Goal: Information Seeking & Learning: Learn about a topic

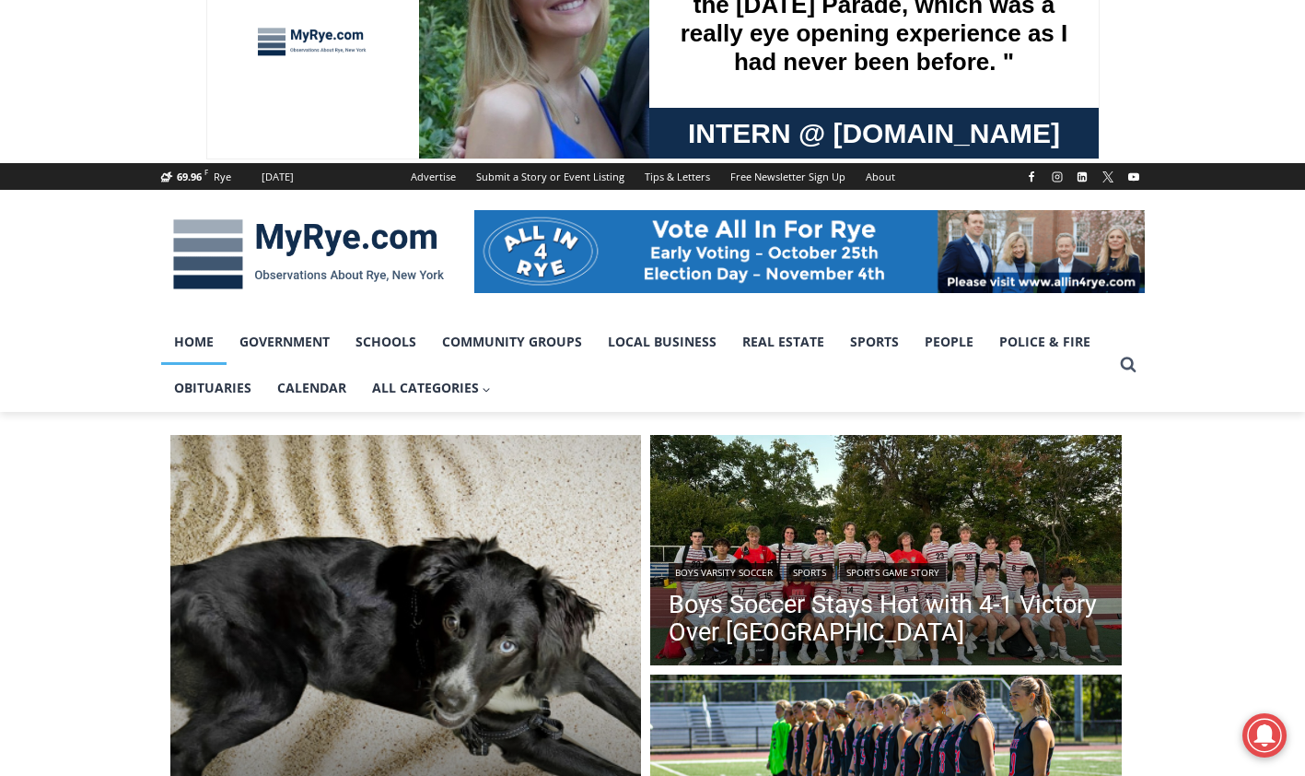
scroll to position [92, 0]
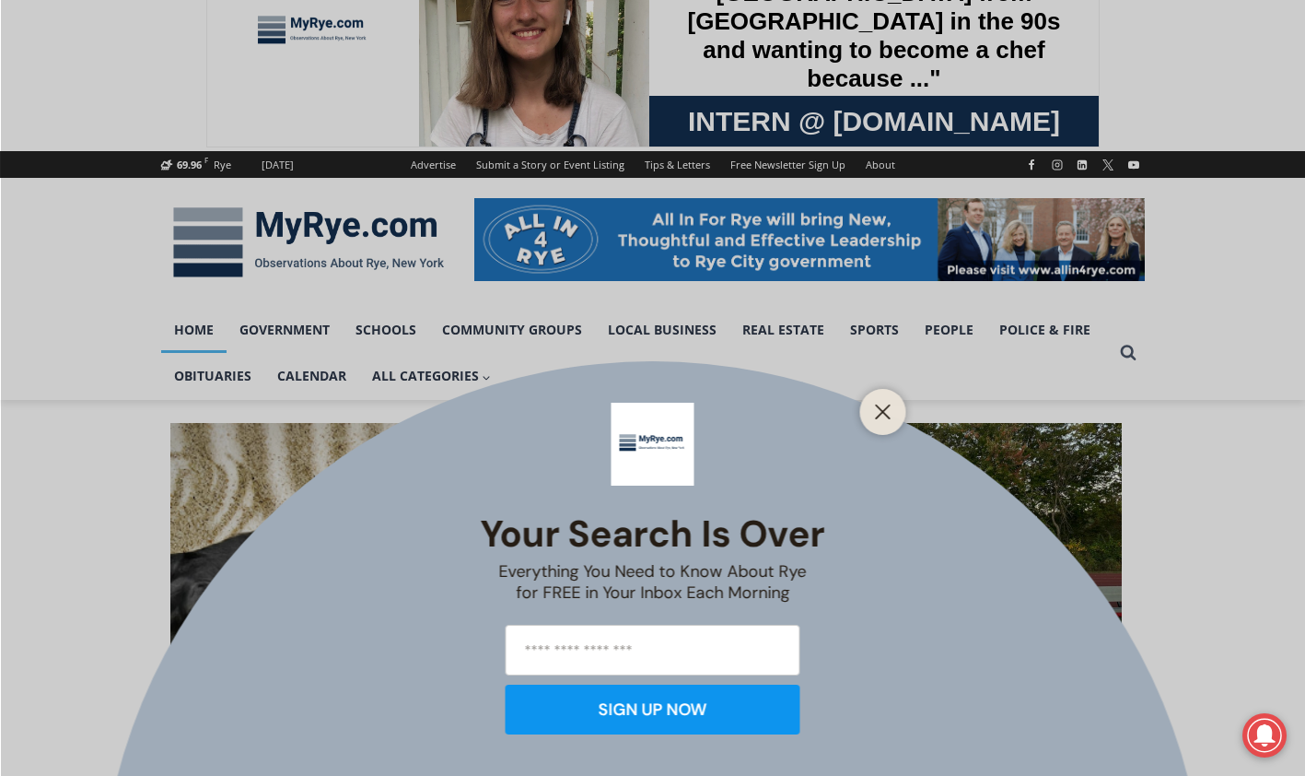
click at [882, 405] on icon "Close" at bounding box center [883, 411] width 17 height 17
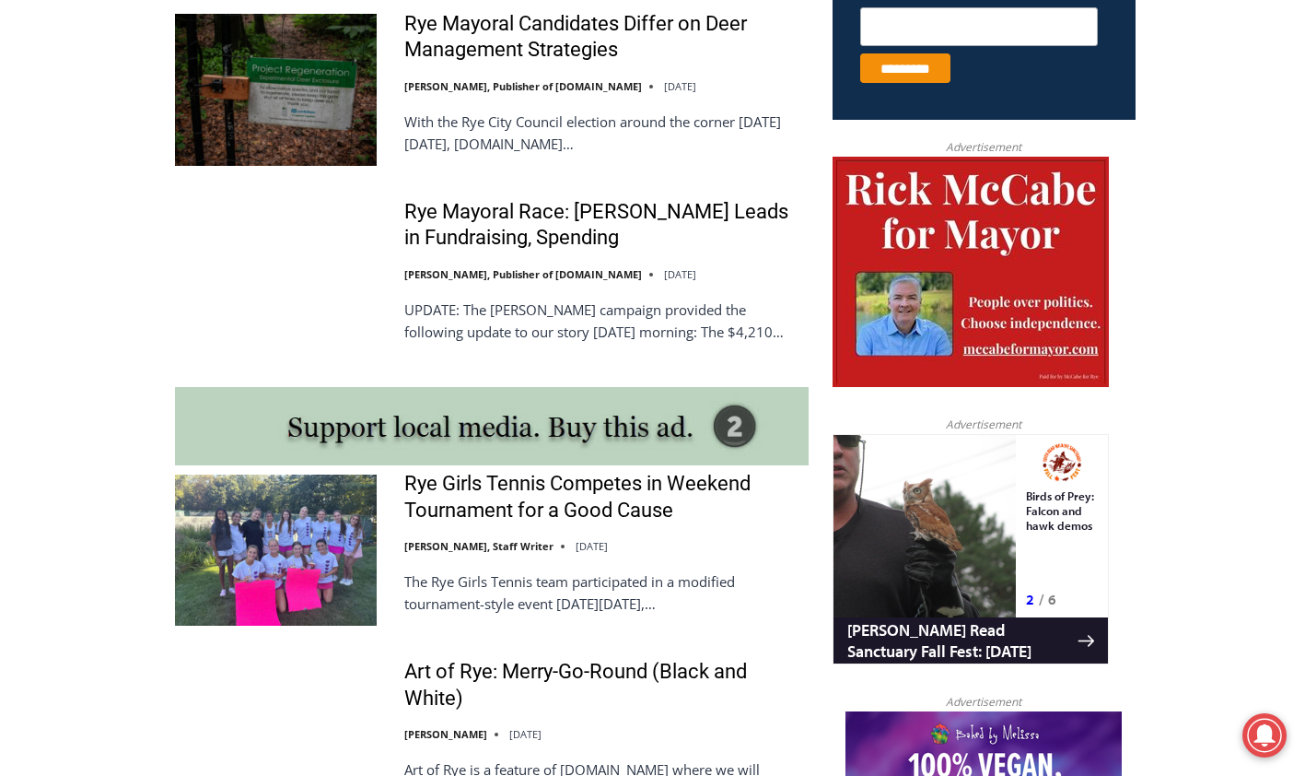
scroll to position [1290, 0]
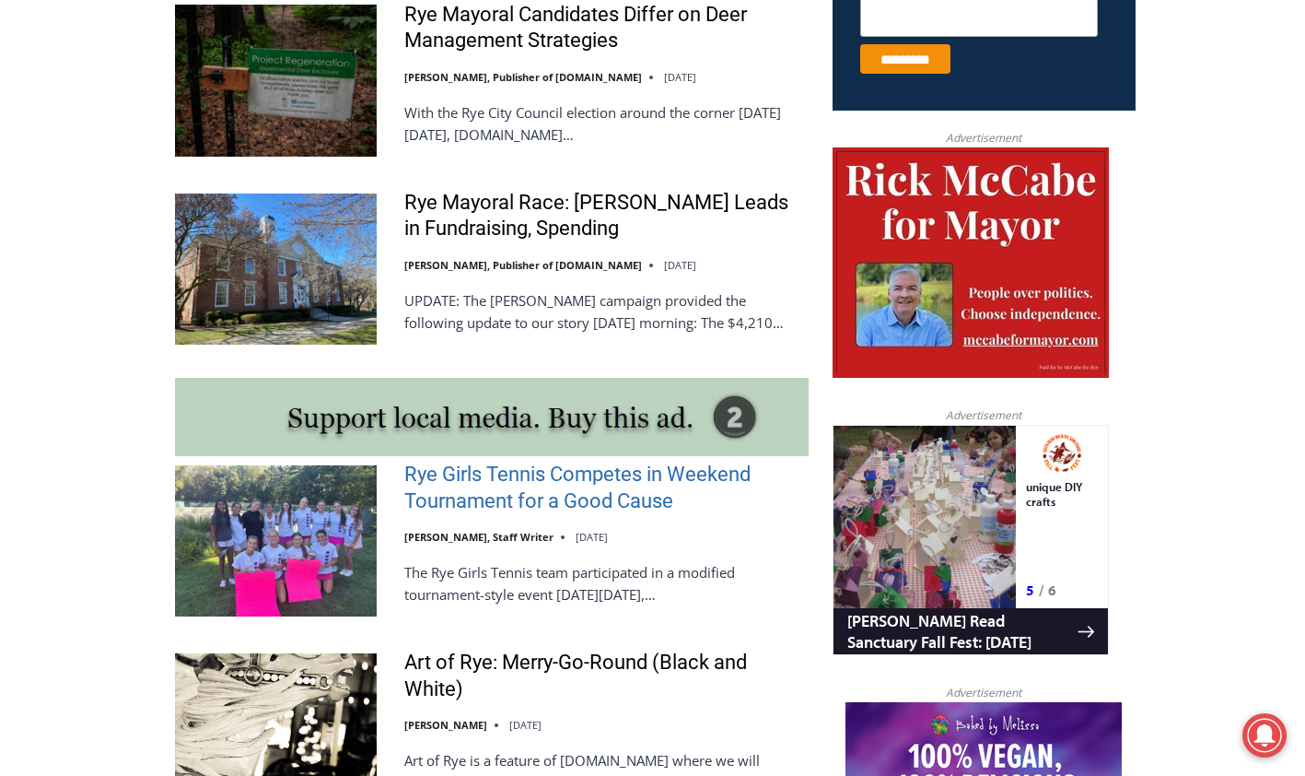
click at [519, 485] on link "Rye Girls Tennis Competes in Weekend Tournament for a Good Cause" at bounding box center [606, 488] width 404 height 53
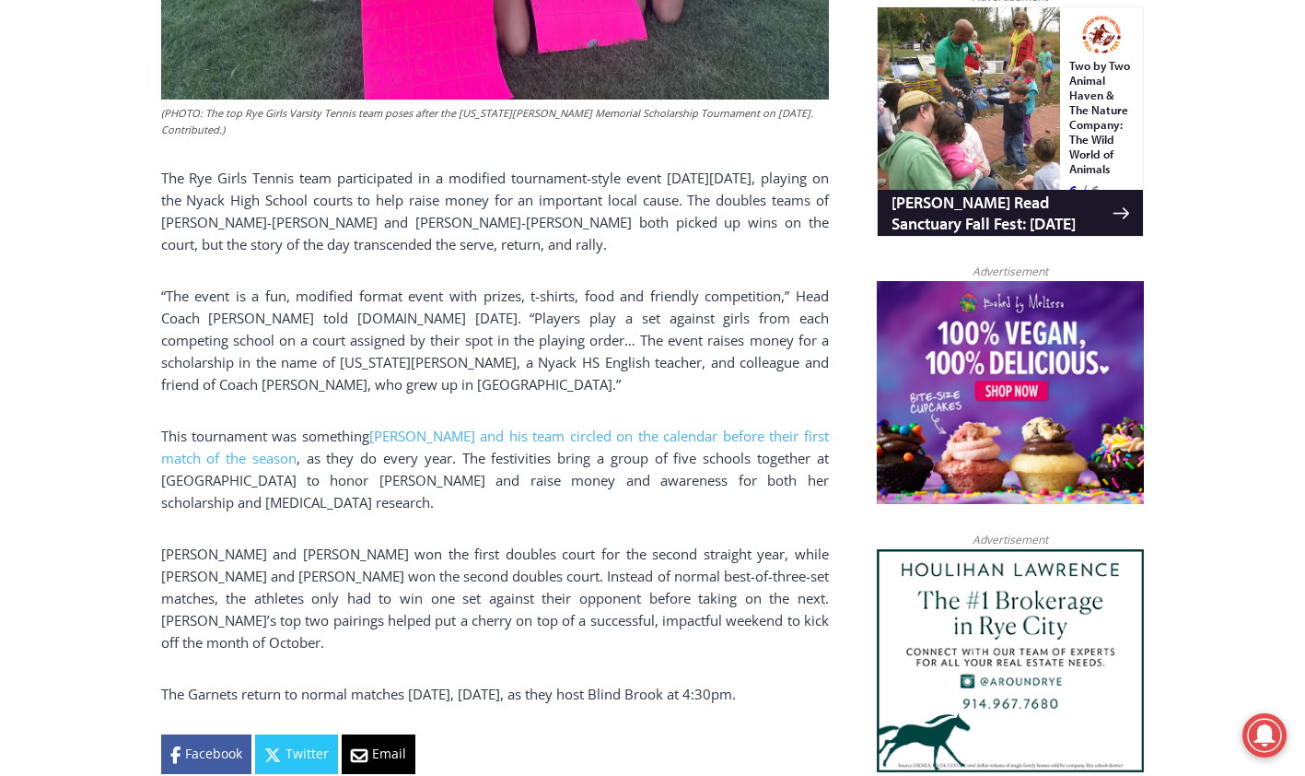
scroll to position [1256, 0]
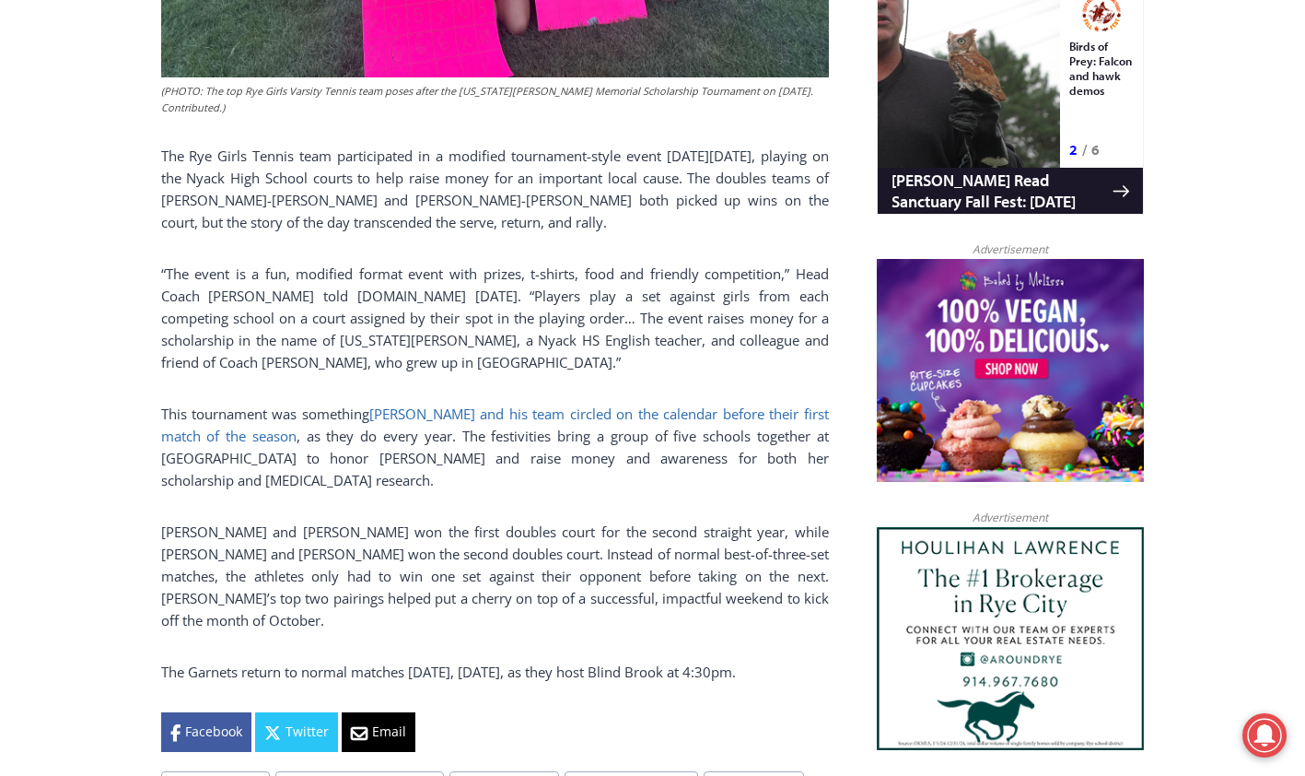
click at [582, 413] on link "Campbell and his team circled on the calendar before their first match of the s…" at bounding box center [495, 424] width 668 height 41
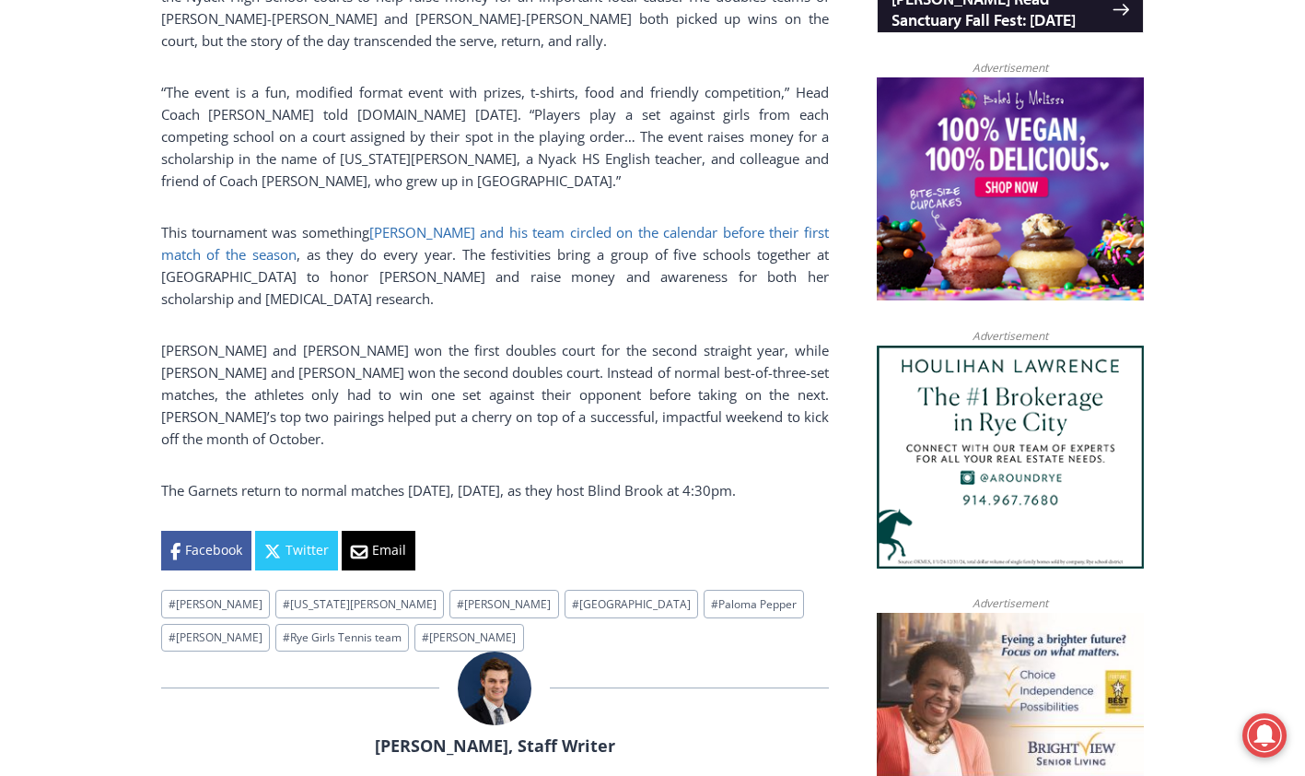
scroll to position [1441, 0]
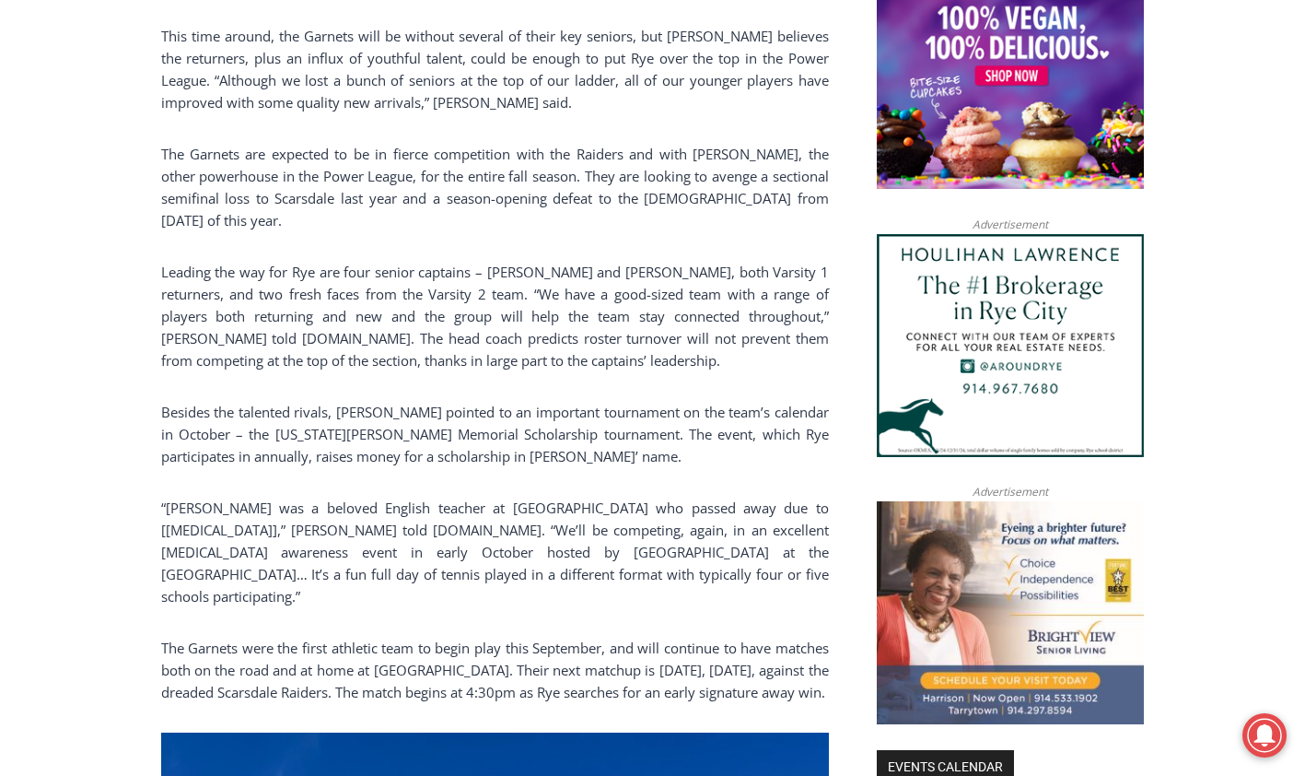
scroll to position [1566, 0]
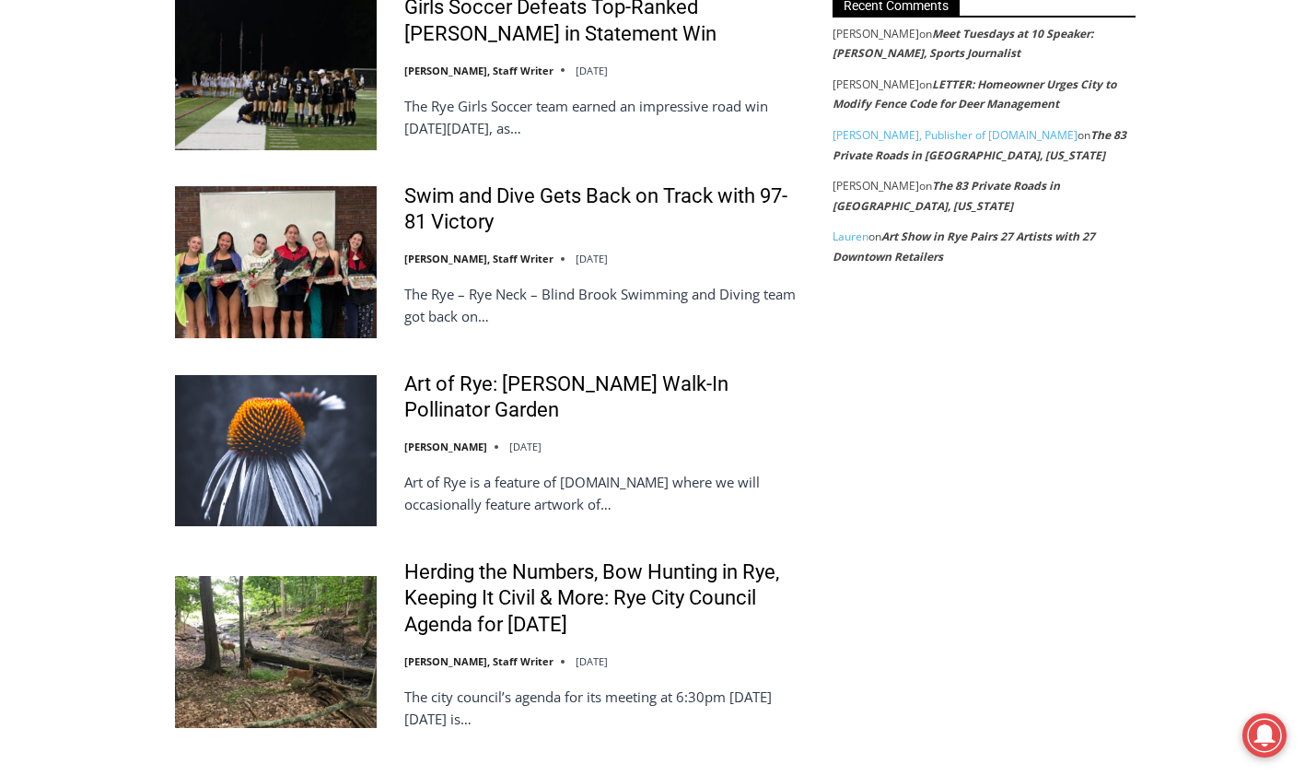
scroll to position [3500, 0]
